Goal: Task Accomplishment & Management: Use online tool/utility

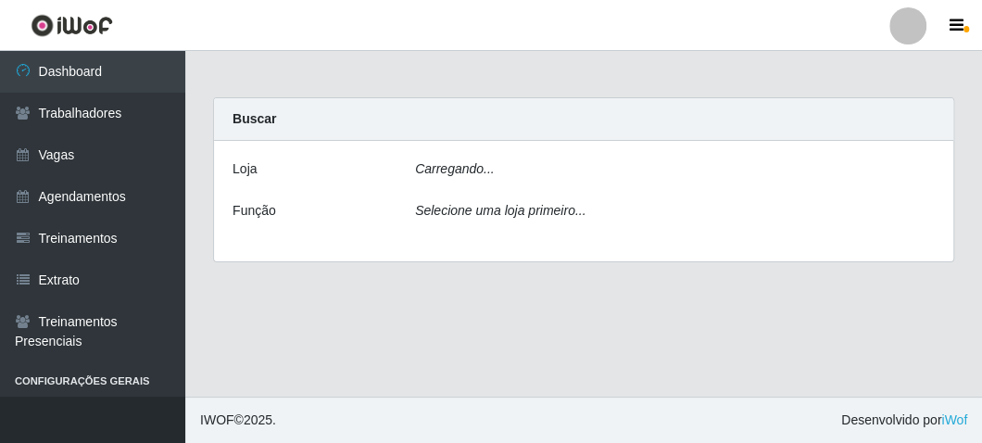
click at [504, 168] on div "Carregando..." at bounding box center [674, 172] width 547 height 27
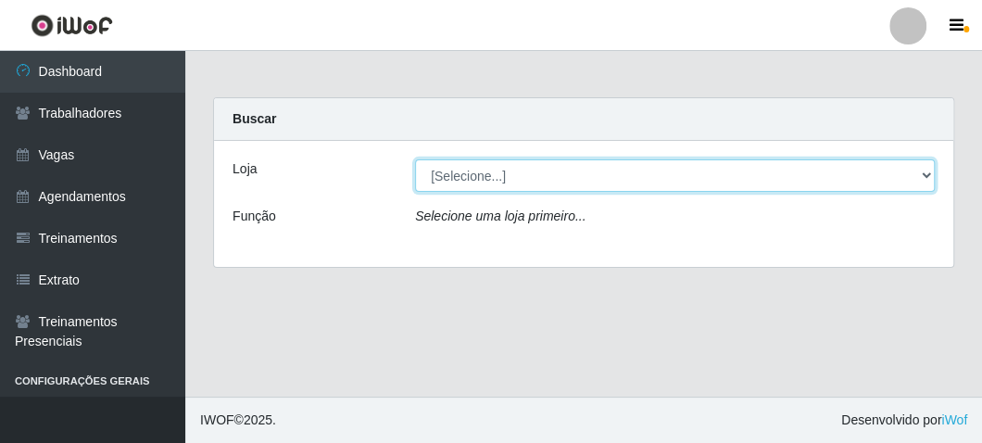
drag, startPoint x: 477, startPoint y: 166, endPoint x: 477, endPoint y: 187, distance: 21.3
click at [477, 166] on select "[Selecione...] FrigoMaster" at bounding box center [675, 175] width 520 height 32
select select "392"
click at [415, 159] on select "[Selecione...] FrigoMaster" at bounding box center [675, 175] width 520 height 32
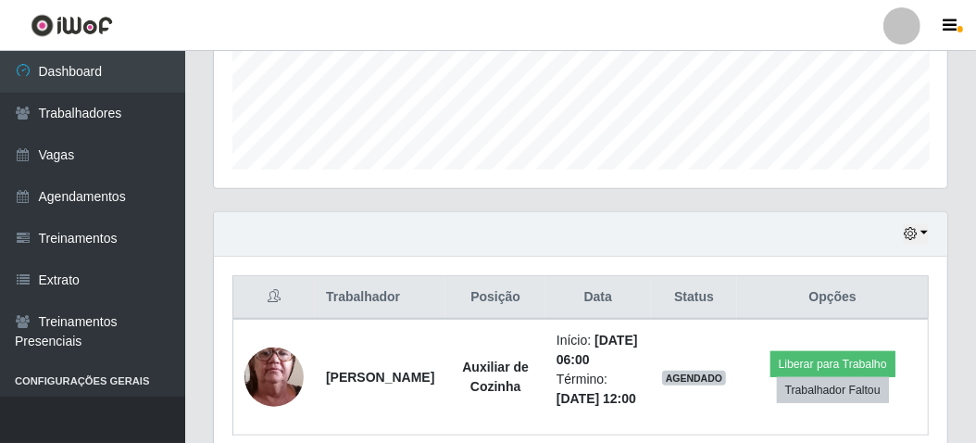
scroll to position [608, 0]
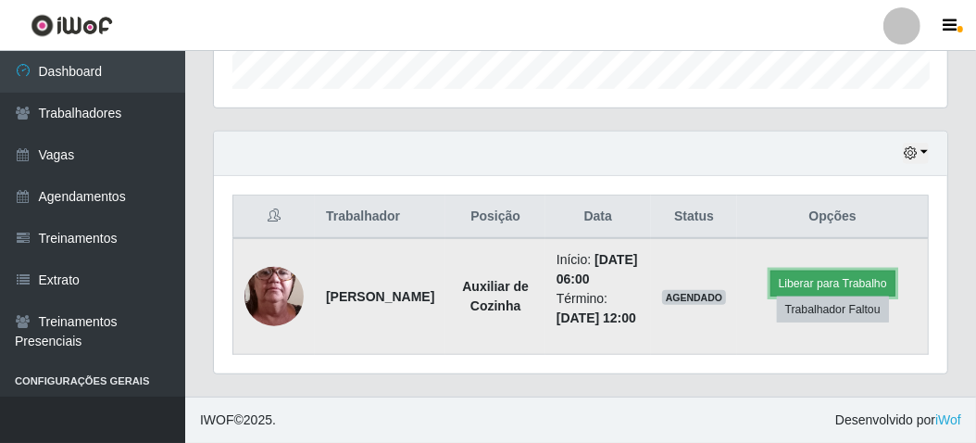
click at [793, 271] on button "Liberar para Trabalho" at bounding box center [833, 284] width 125 height 26
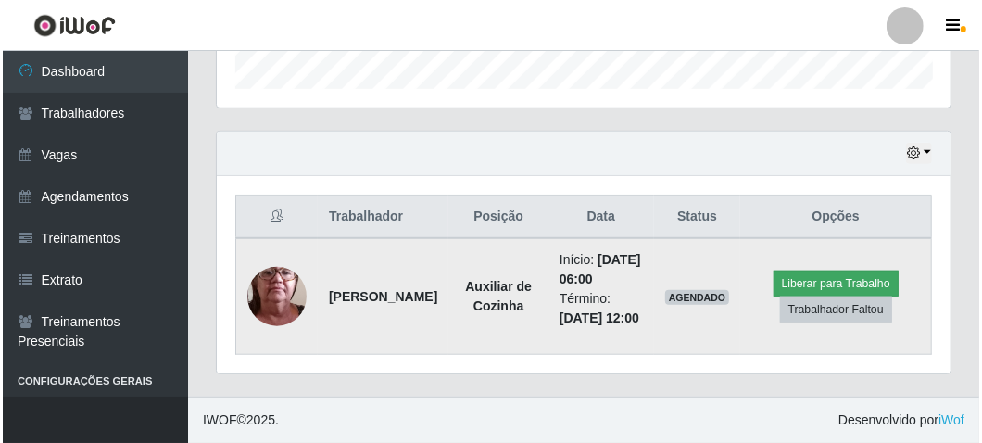
scroll to position [384, 725]
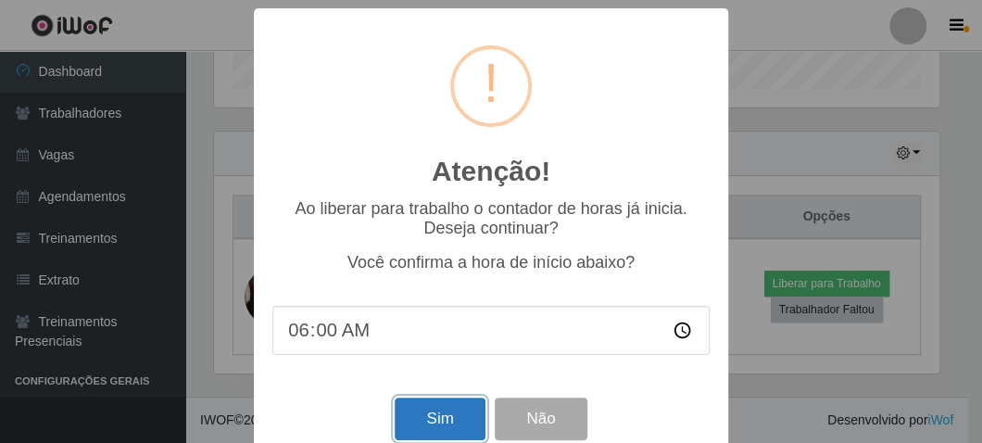
click at [440, 407] on button "Sim" at bounding box center [440, 419] width 90 height 44
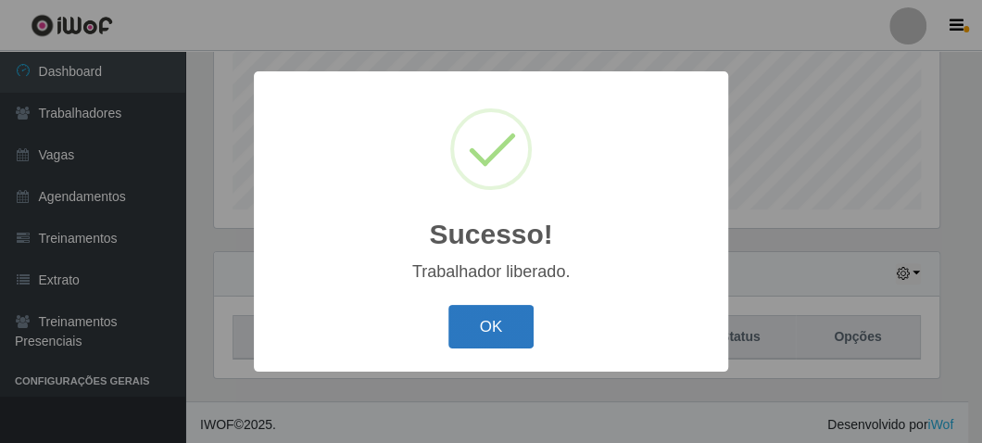
click at [459, 332] on button "OK" at bounding box center [491, 327] width 86 height 44
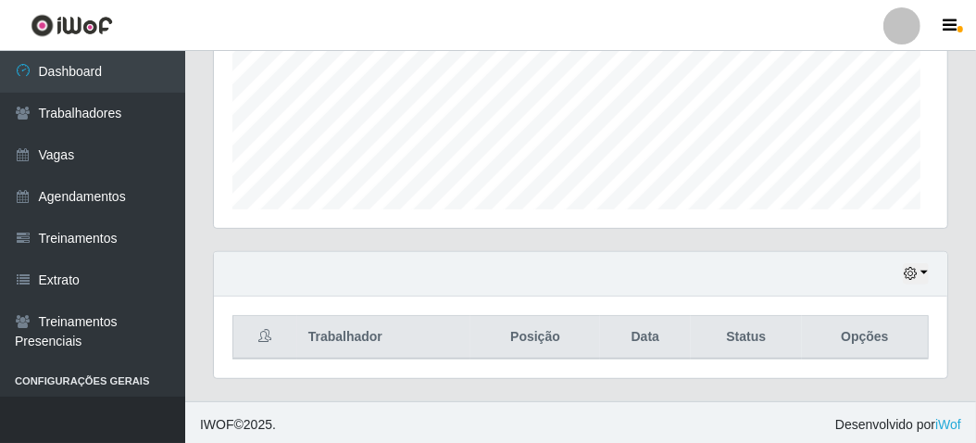
scroll to position [384, 734]
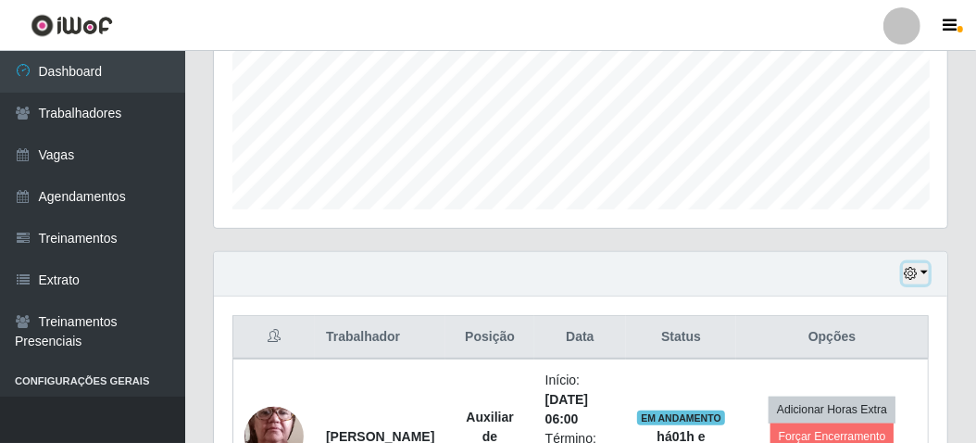
click at [923, 271] on button "button" at bounding box center [916, 273] width 26 height 21
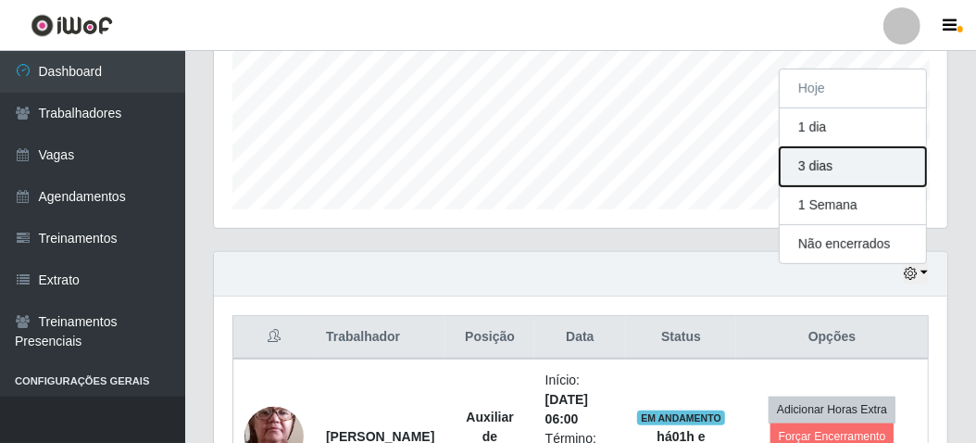
click at [817, 165] on button "3 dias" at bounding box center [853, 166] width 146 height 39
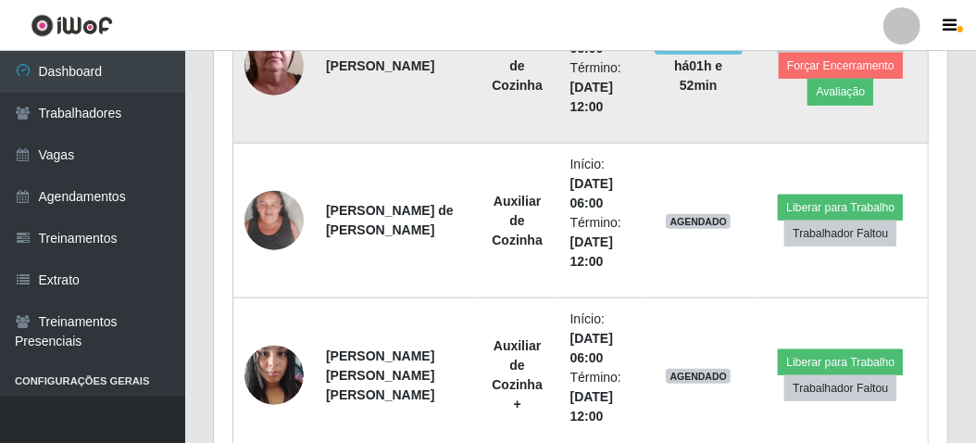
scroll to position [916, 0]
